Goal: Task Accomplishment & Management: Use online tool/utility

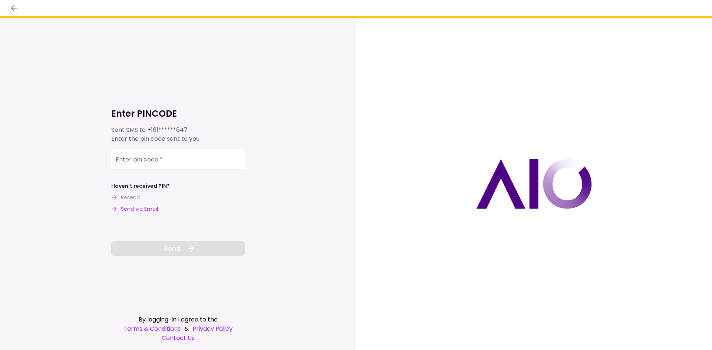
click at [136, 209] on button "Send via Email" at bounding box center [134, 209] width 47 height 8
click at [208, 163] on input "Enter pin code   *" at bounding box center [177, 160] width 133 height 21
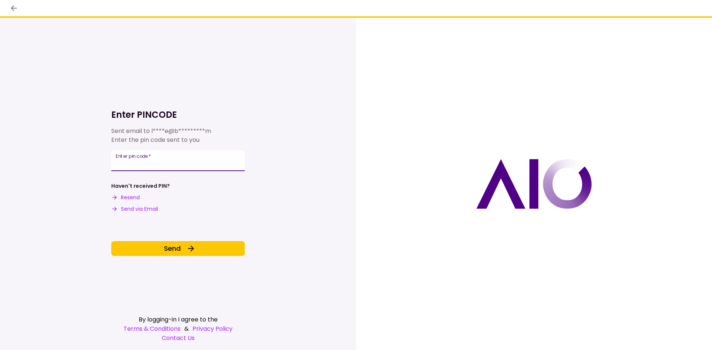
type input "******"
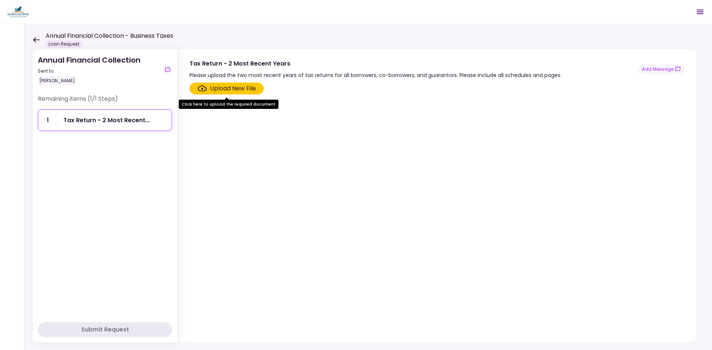
click at [33, 37] on icon at bounding box center [36, 40] width 7 height 6
